Goal: Find specific page/section: Find specific page/section

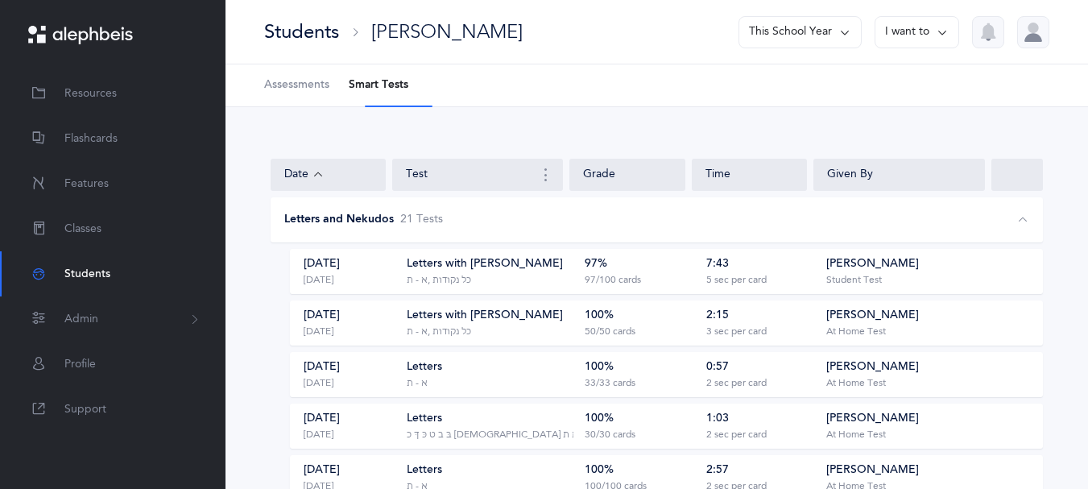
click at [1032, 35] on div at bounding box center [1033, 32] width 32 height 32
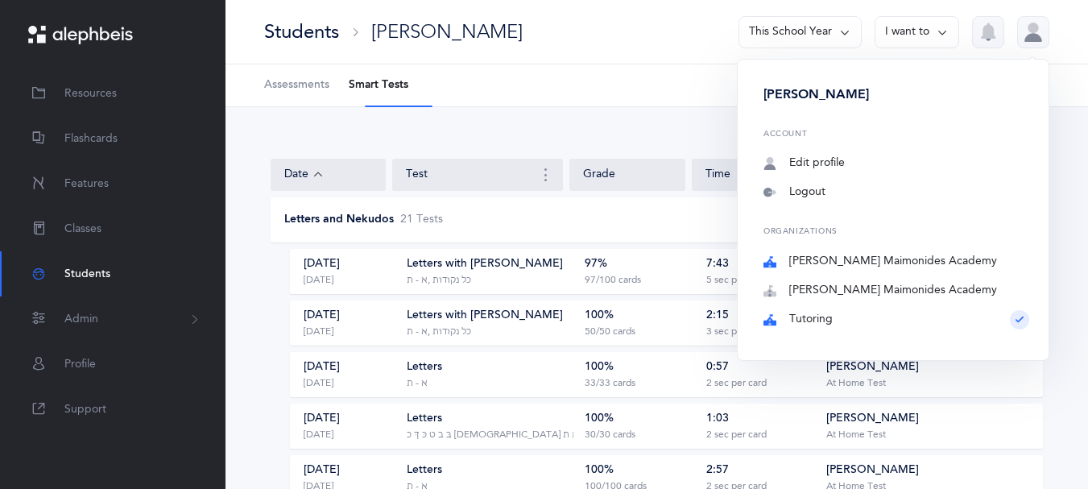
click at [840, 270] on link "[PERSON_NAME] Maimonides Academy" at bounding box center [896, 262] width 266 height 16
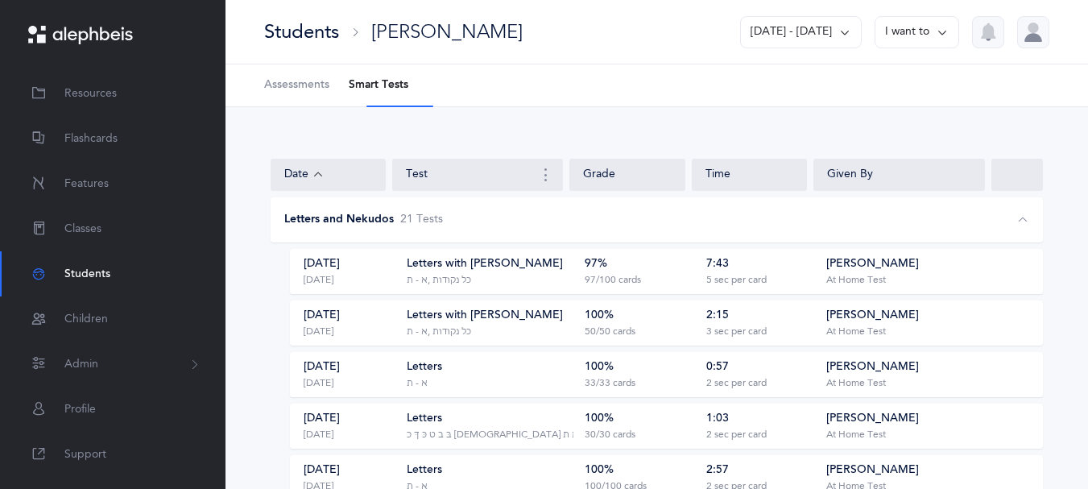
click at [311, 37] on div "Students" at bounding box center [301, 32] width 75 height 27
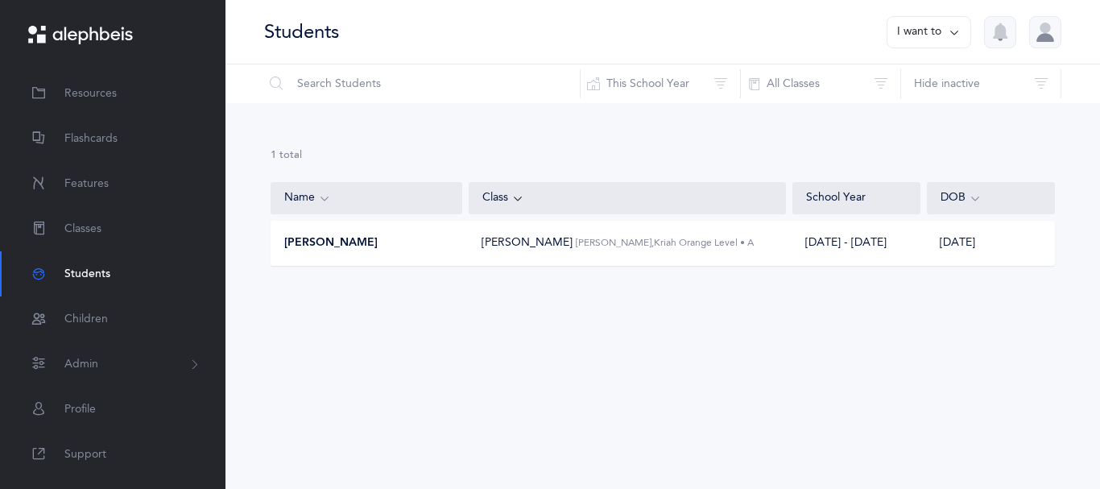
click at [477, 251] on div "[PERSON_NAME], Kriah Orange Level • A" at bounding box center [627, 242] width 317 height 17
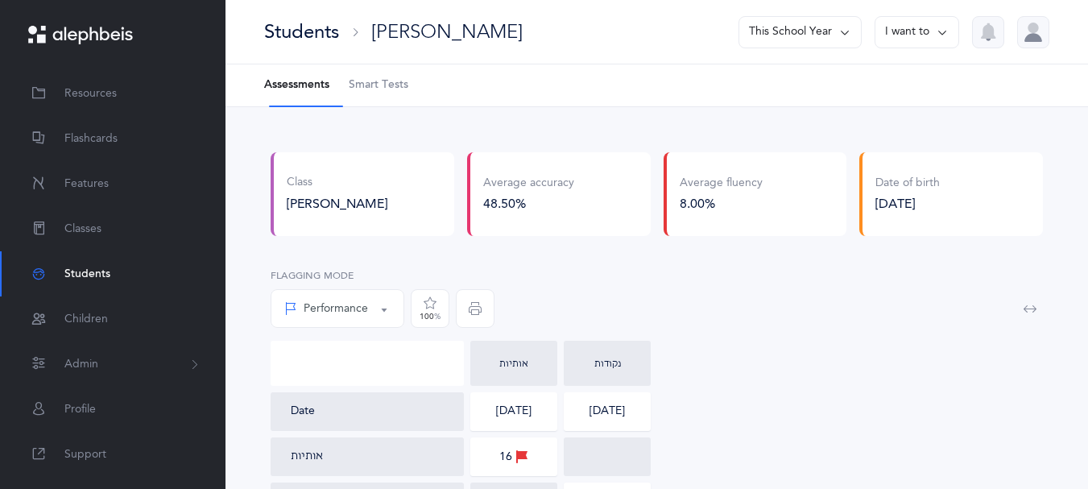
click at [406, 91] on span "Smart Tests" at bounding box center [379, 85] width 60 height 16
